Goal: Obtain resource: Download file/media

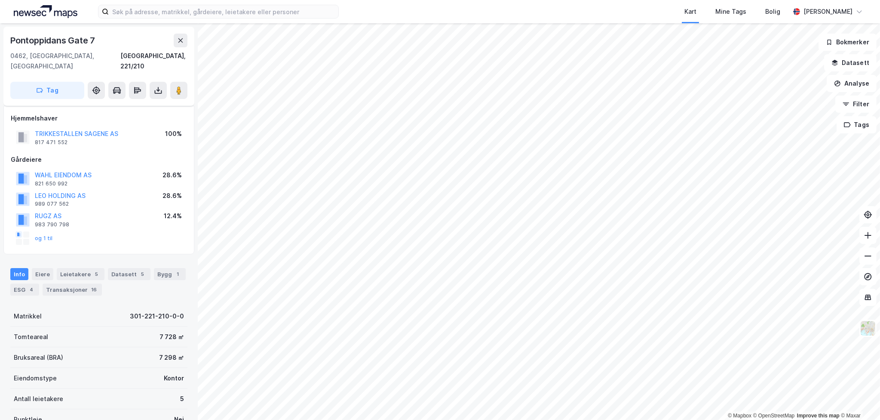
scroll to position [106, 0]
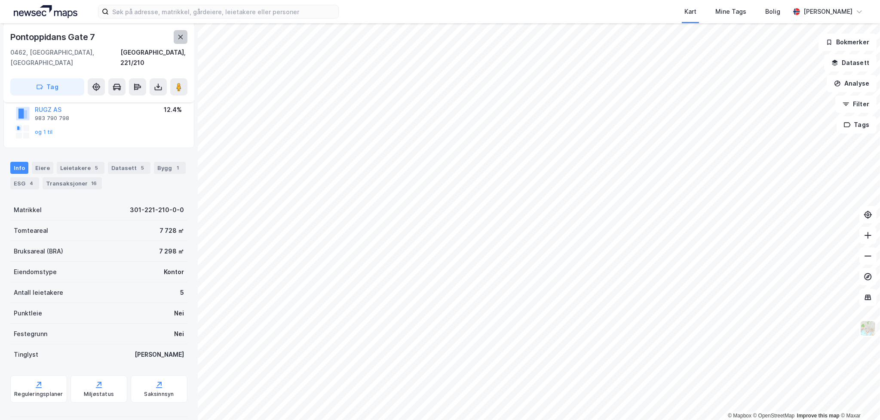
click at [175, 39] on button at bounding box center [181, 37] width 14 height 14
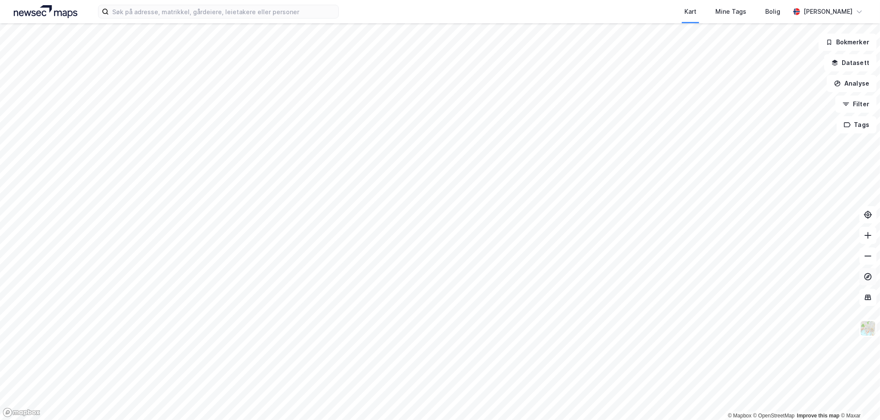
click at [862, 275] on div "© Mapbox © OpenStreetMap Improve this map © [PERSON_NAME] Datasett Analyse Filt…" at bounding box center [440, 221] width 880 height 396
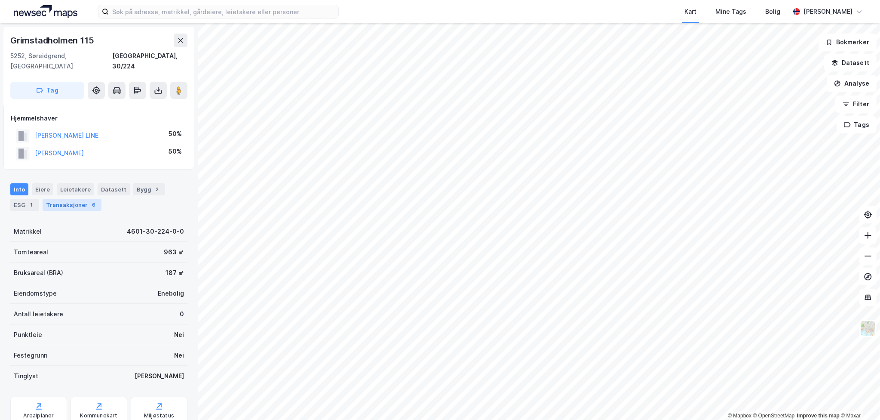
click at [74, 199] on div "Transaksjoner 6" at bounding box center [72, 205] width 59 height 12
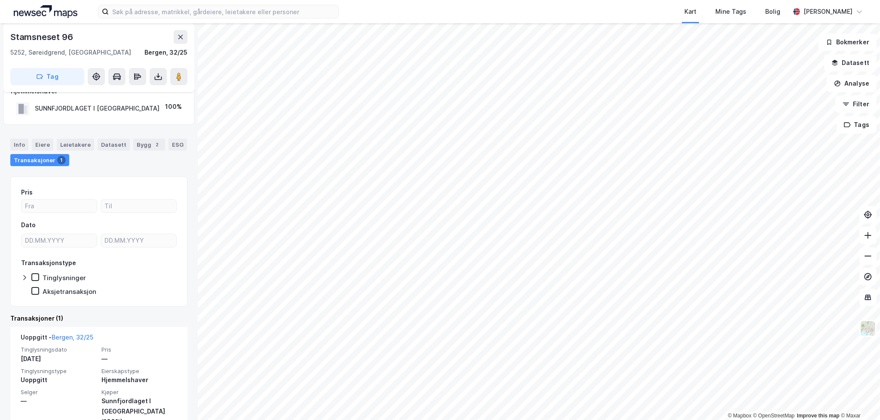
scroll to position [28, 0]
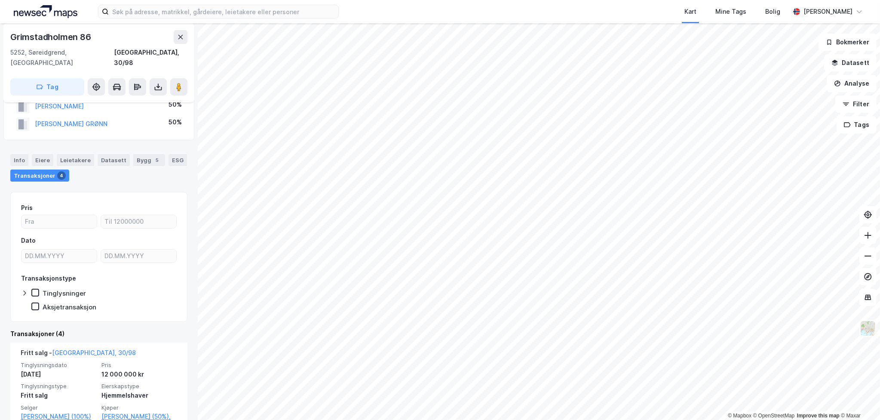
scroll to position [43, 0]
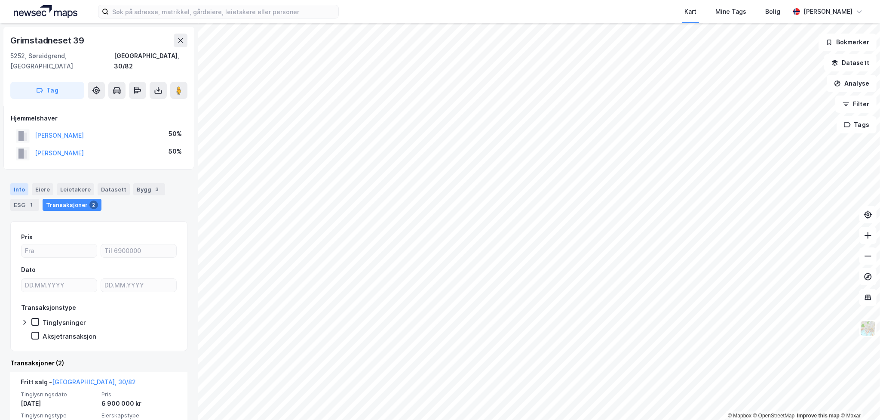
click at [21, 183] on div "Info" at bounding box center [19, 189] width 18 height 12
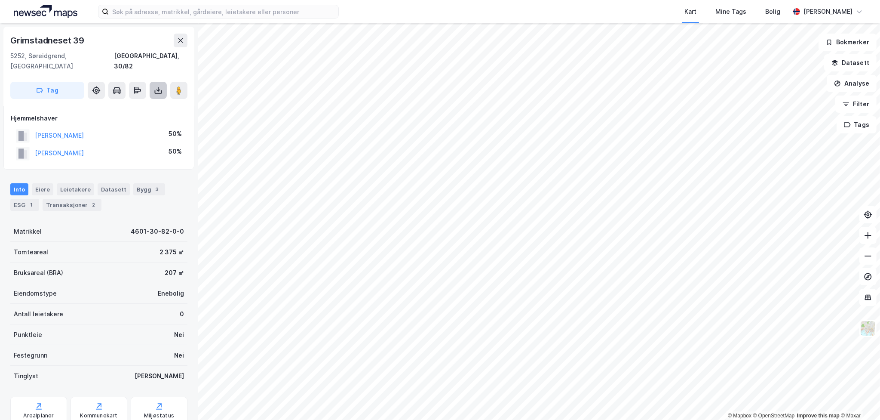
click at [162, 90] on icon at bounding box center [158, 91] width 7 height 3
click at [157, 101] on div "Last ned grunnbok" at bounding box center [121, 108] width 92 height 14
